Goal: Transaction & Acquisition: Book appointment/travel/reservation

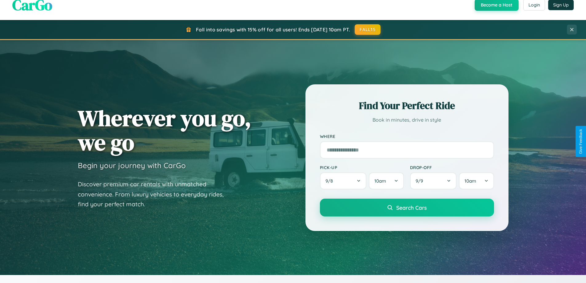
scroll to position [989, 0]
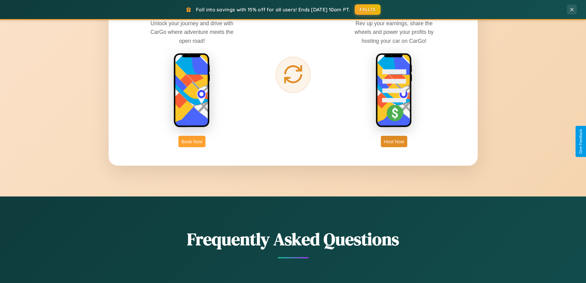
click at [192, 141] on button "Book Now" at bounding box center [191, 141] width 27 height 11
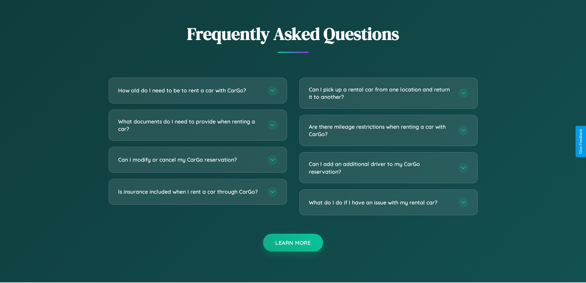
scroll to position [1082, 0]
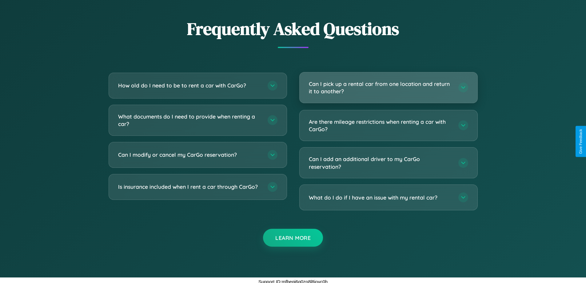
click at [388, 87] on h3 "Can I pick up a rental car from one location and return it to another?" at bounding box center [380, 87] width 143 height 15
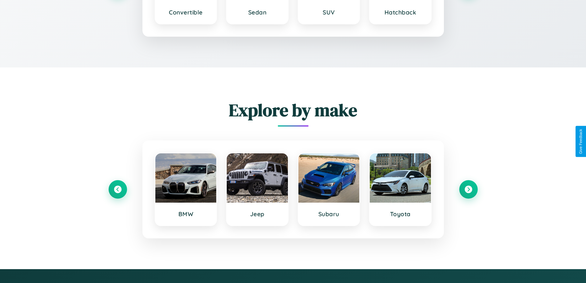
scroll to position [1018, 0]
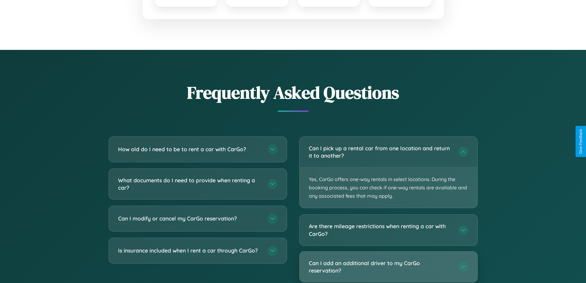
click at [388, 267] on h3 "Can I add an additional driver to my CarGo reservation?" at bounding box center [380, 266] width 143 height 15
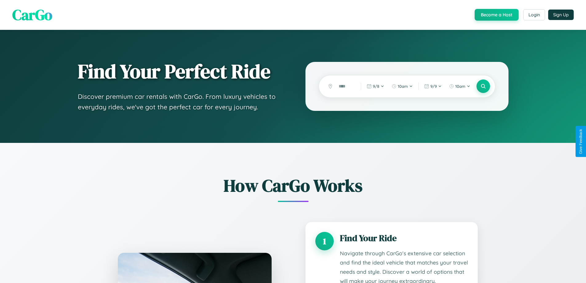
scroll to position [967, 0]
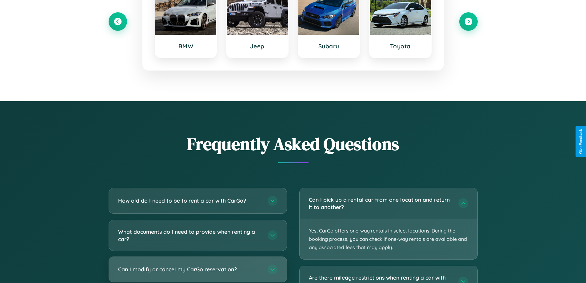
click at [198, 270] on h3 "Can I modify or cancel my CarGo reservation?" at bounding box center [189, 269] width 143 height 8
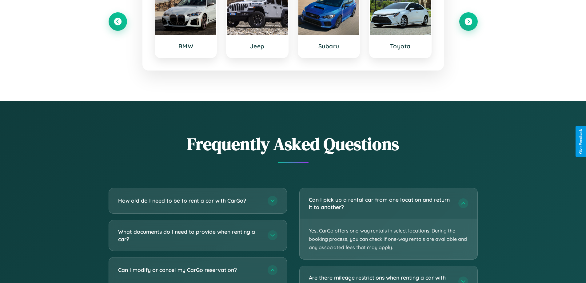
scroll to position [0, 0]
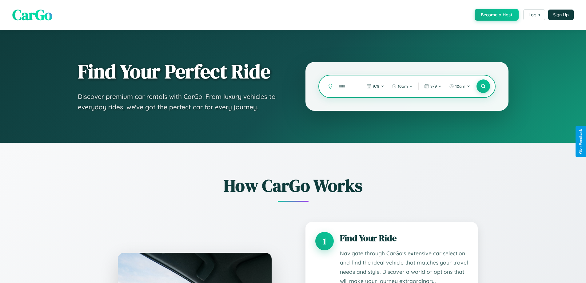
click at [345, 86] on input "text" at bounding box center [345, 86] width 19 height 11
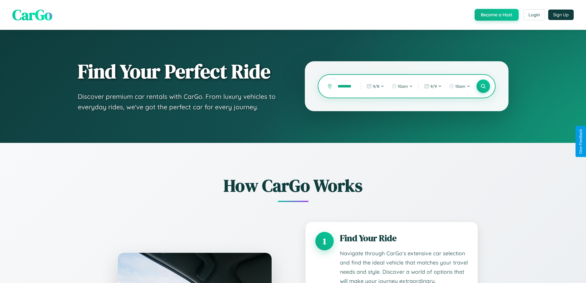
scroll to position [0, 5]
type input "********"
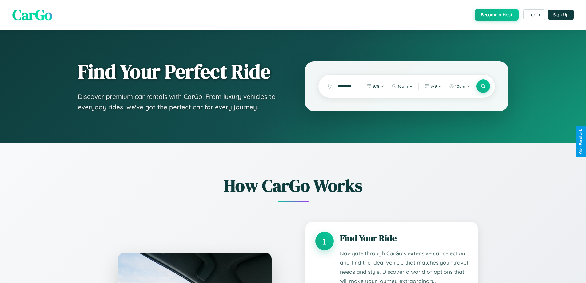
scroll to position [0, 0]
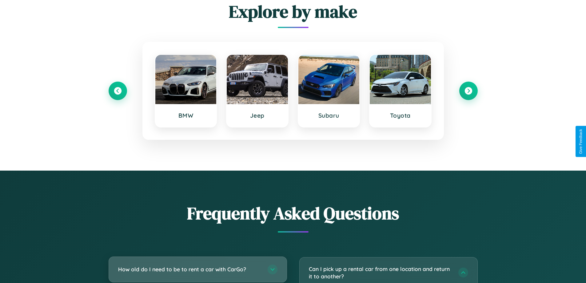
click at [198, 269] on h3 "How old do I need to be to rent a car with CarGo?" at bounding box center [189, 269] width 143 height 8
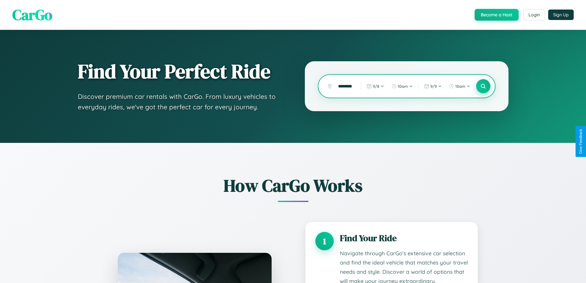
click at [483, 86] on icon at bounding box center [483, 86] width 6 height 6
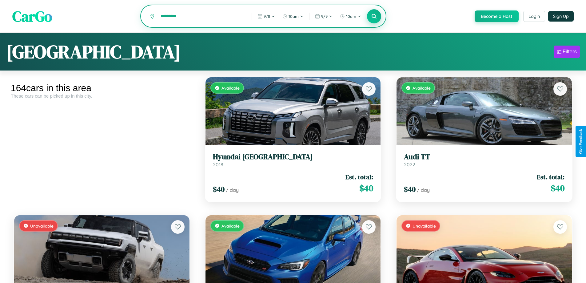
type input "*********"
click at [374, 17] on icon at bounding box center [374, 16] width 6 height 6
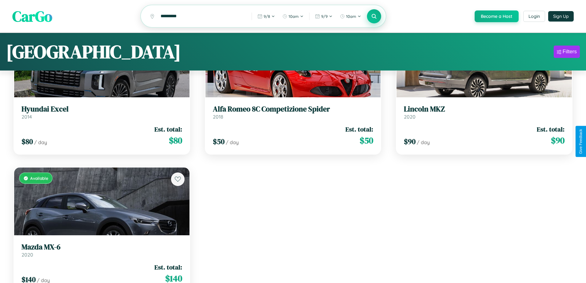
scroll to position [3977, 0]
